Goal: Navigation & Orientation: Find specific page/section

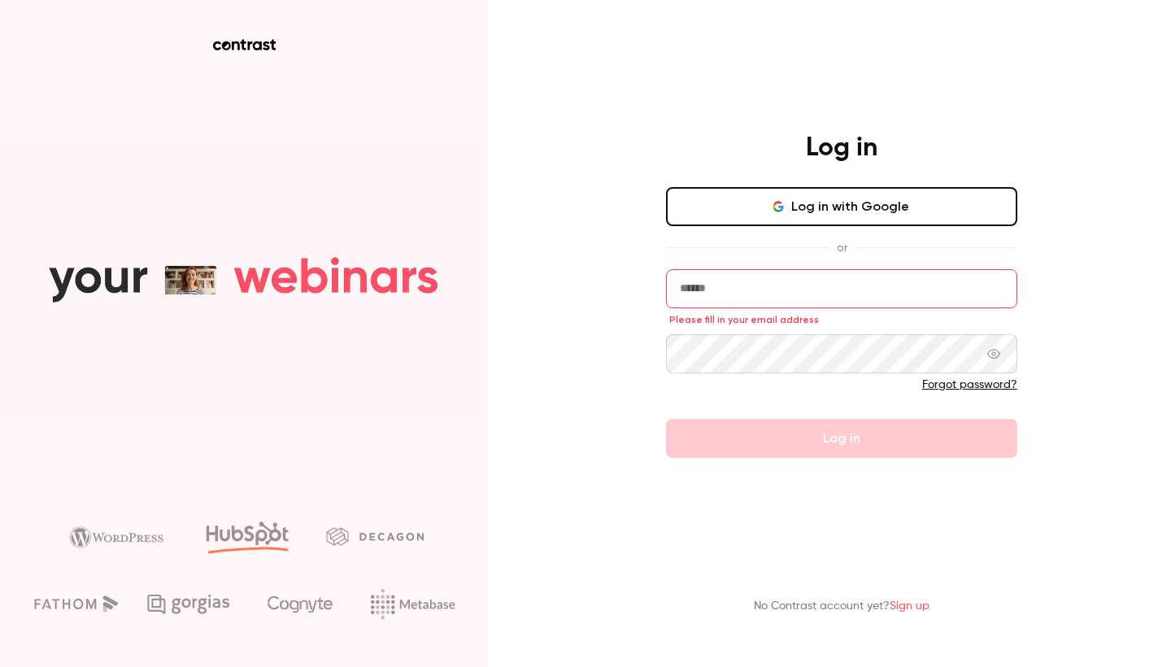
click at [724, 207] on button "Log in with Google" at bounding box center [841, 206] width 351 height 39
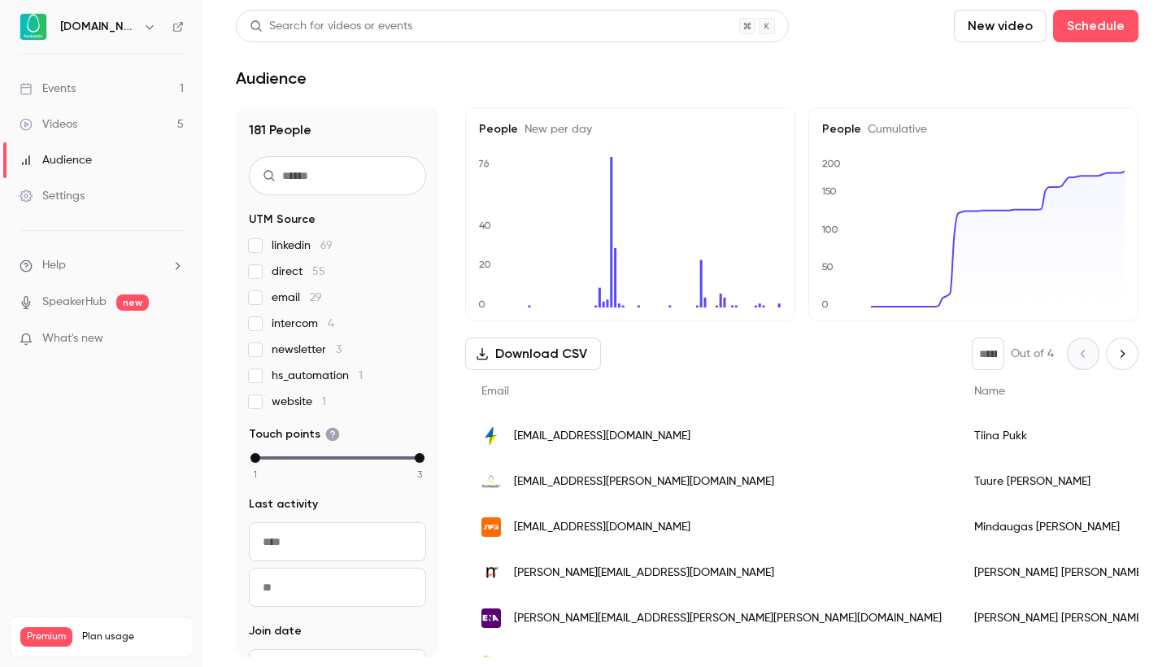
click at [98, 95] on link "Events 1" at bounding box center [101, 89] width 203 height 36
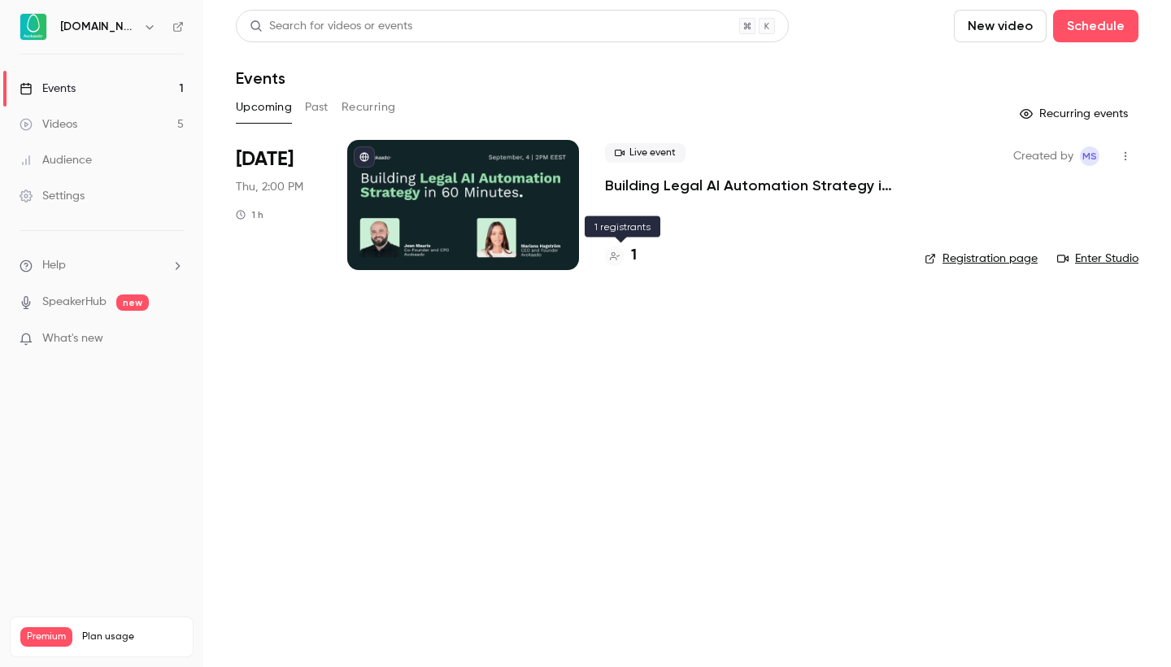
click at [635, 253] on h4 "1" at bounding box center [634, 256] width 6 height 22
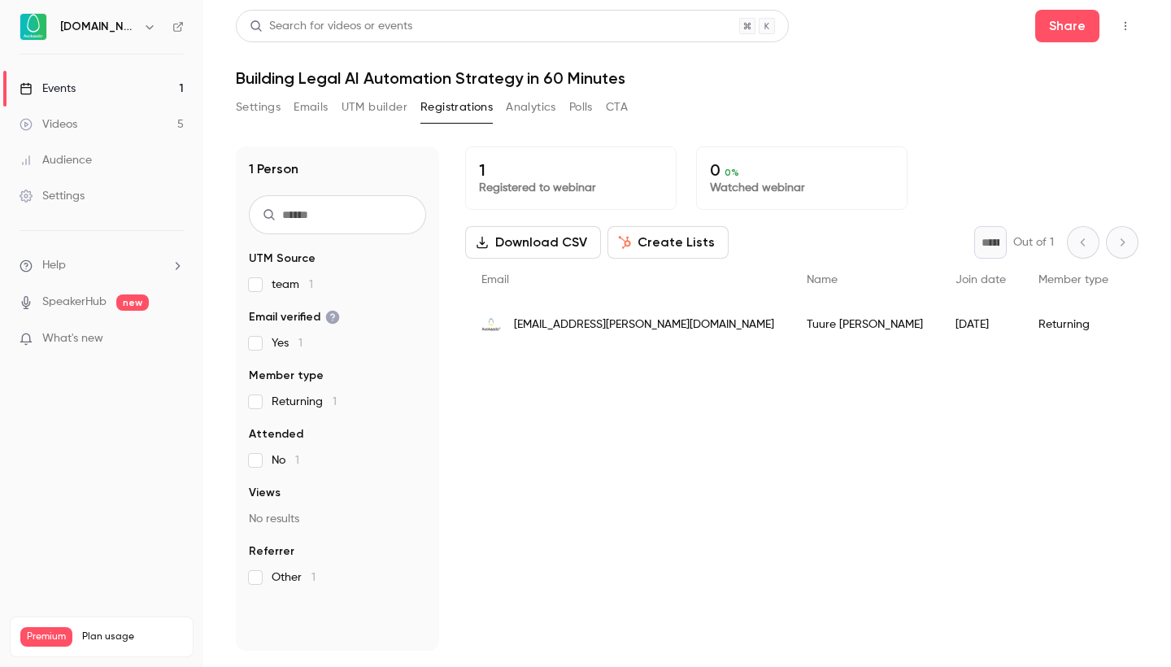
click at [382, 110] on button "UTM builder" at bounding box center [374, 107] width 66 height 26
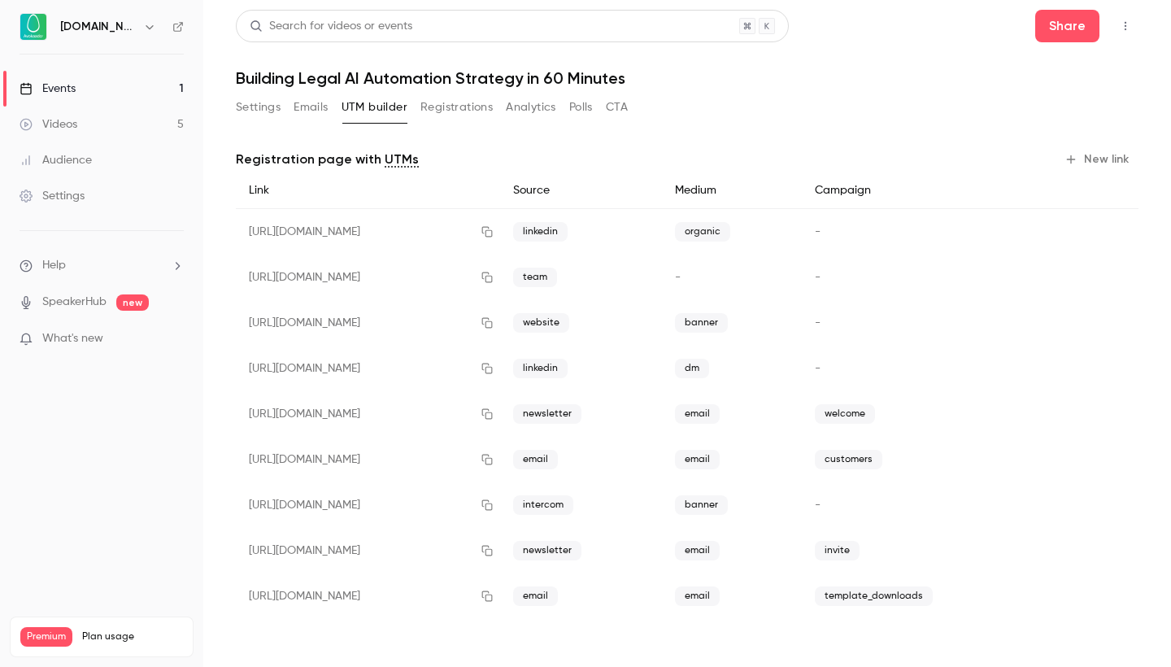
click at [135, 123] on link "Videos 5" at bounding box center [101, 124] width 203 height 36
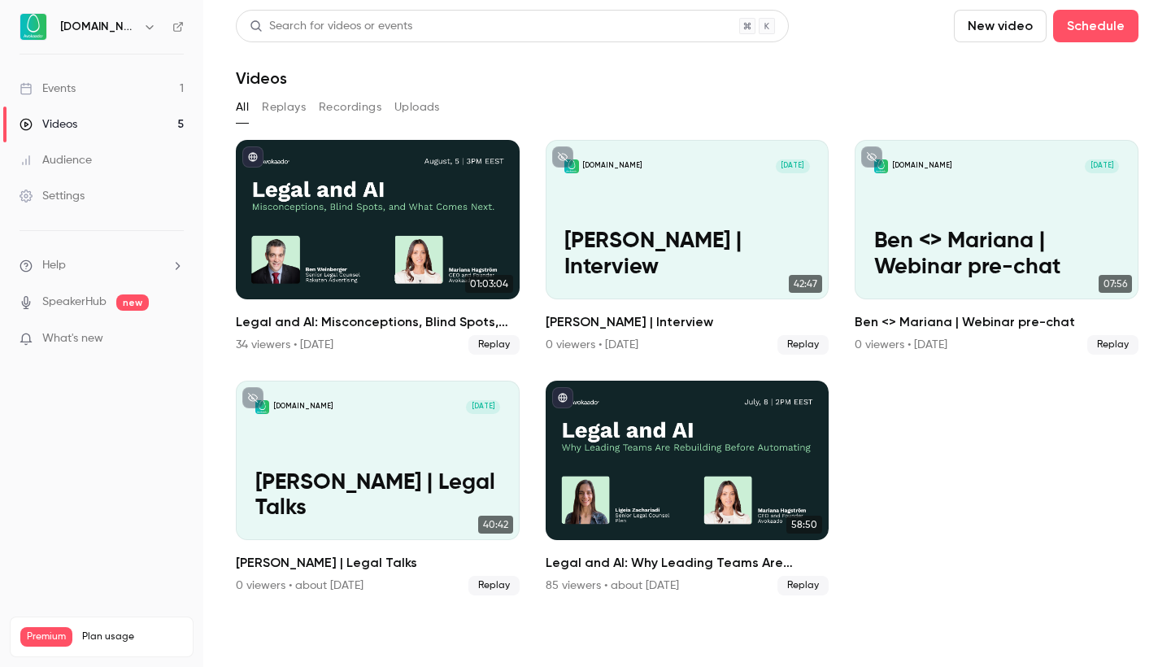
click at [74, 81] on div "Events" at bounding box center [48, 88] width 56 height 16
